Goal: Task Accomplishment & Management: Manage account settings

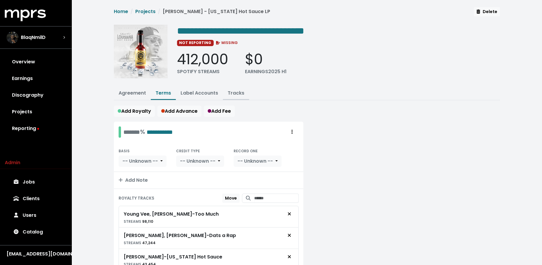
click at [231, 94] on link "Tracks" at bounding box center [236, 93] width 17 height 7
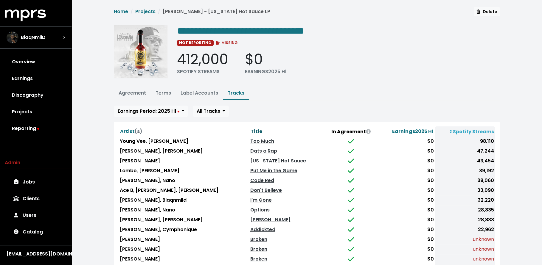
click at [250, 130] on span "Title" at bounding box center [256, 131] width 12 height 7
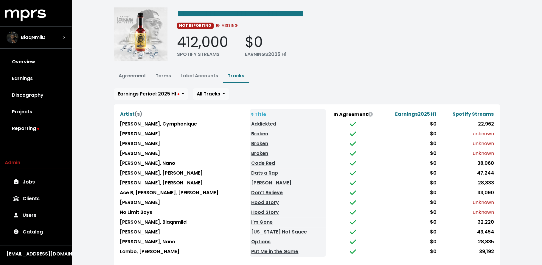
scroll to position [17, 0]
click at [161, 71] on button "Terms" at bounding box center [163, 77] width 25 height 13
click at [164, 71] on button "Terms" at bounding box center [163, 77] width 25 height 13
click at [162, 76] on link "Terms" at bounding box center [162, 76] width 15 height 7
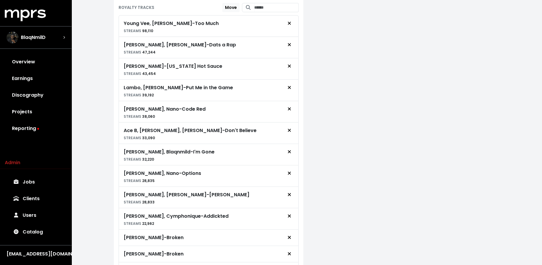
scroll to position [265, 0]
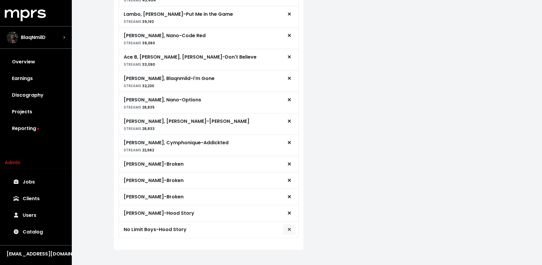
click at [288, 227] on icon "Remove royalty target" at bounding box center [289, 229] width 4 height 5
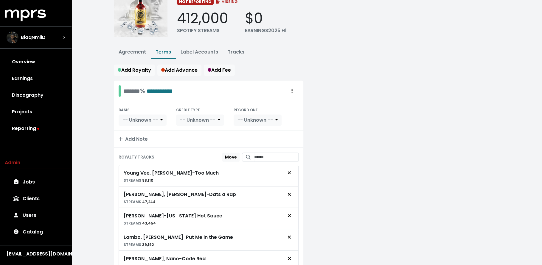
scroll to position [0, 0]
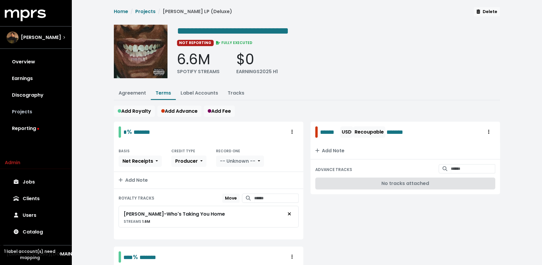
click at [36, 108] on link "Projects" at bounding box center [36, 112] width 62 height 17
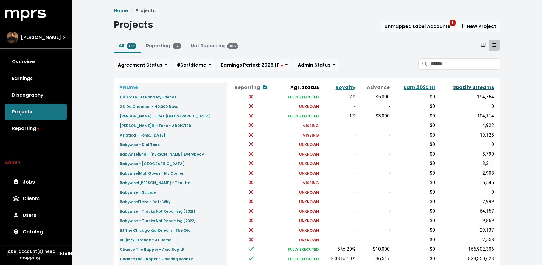
click at [485, 87] on link "Spotify Streams" at bounding box center [473, 87] width 41 height 7
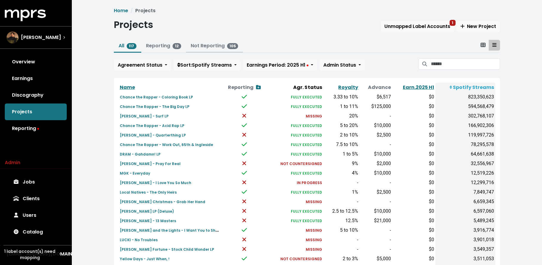
click at [216, 44] on link "Not Reporting 105" at bounding box center [215, 45] width 48 height 7
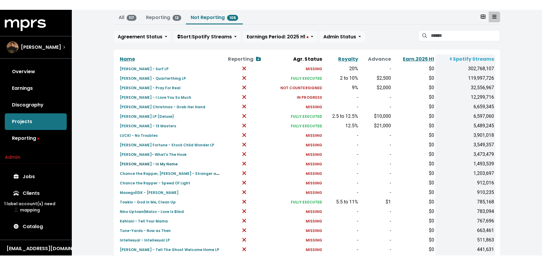
scroll to position [38, 0]
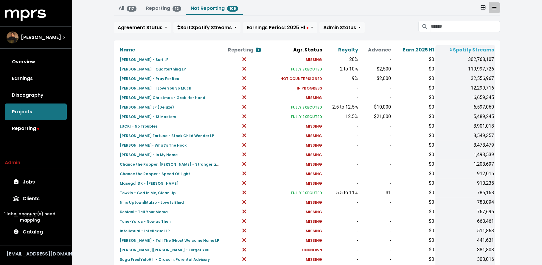
click at [47, 255] on div "[EMAIL_ADDRESS][DOMAIN_NAME]" at bounding box center [36, 254] width 58 height 7
click at [43, 246] on button "Logout" at bounding box center [28, 243] width 47 height 9
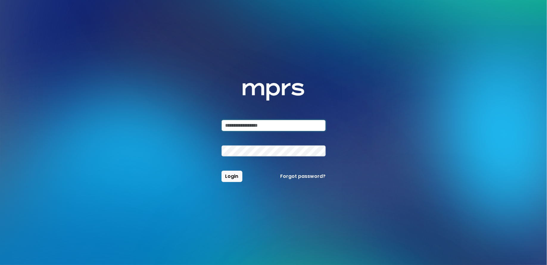
click at [258, 129] on input "email" at bounding box center [274, 125] width 104 height 11
click at [0, 265] on com-1password-button at bounding box center [0, 265] width 0 height 0
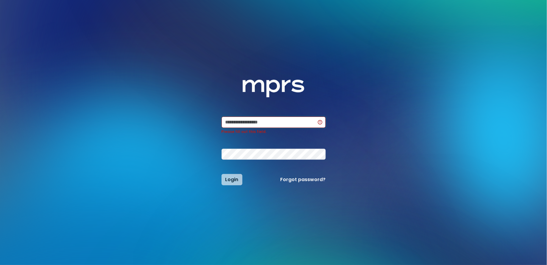
click at [298, 123] on input "email" at bounding box center [274, 122] width 104 height 11
type input "**********"
